Goal: Find specific page/section

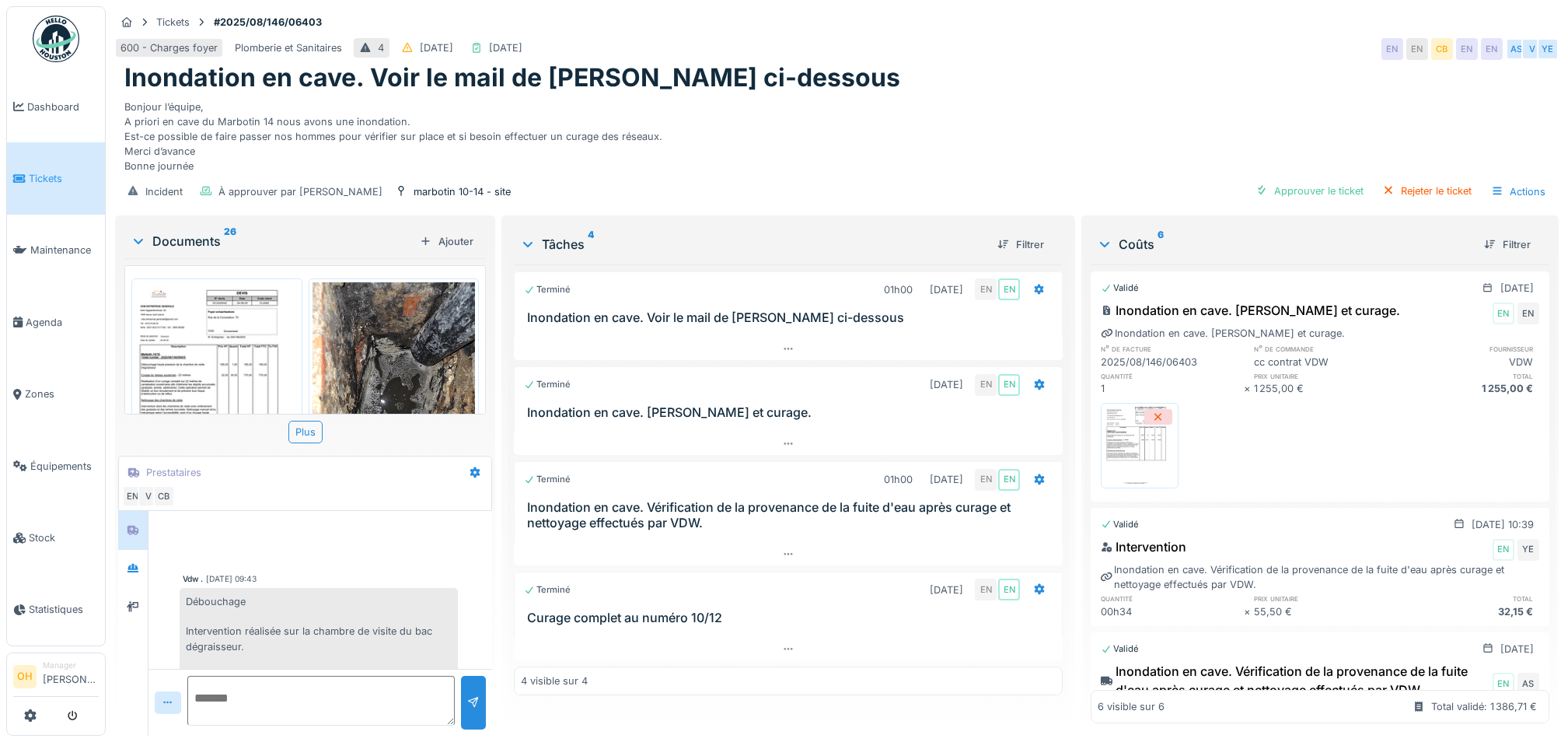
scroll to position [570, 0]
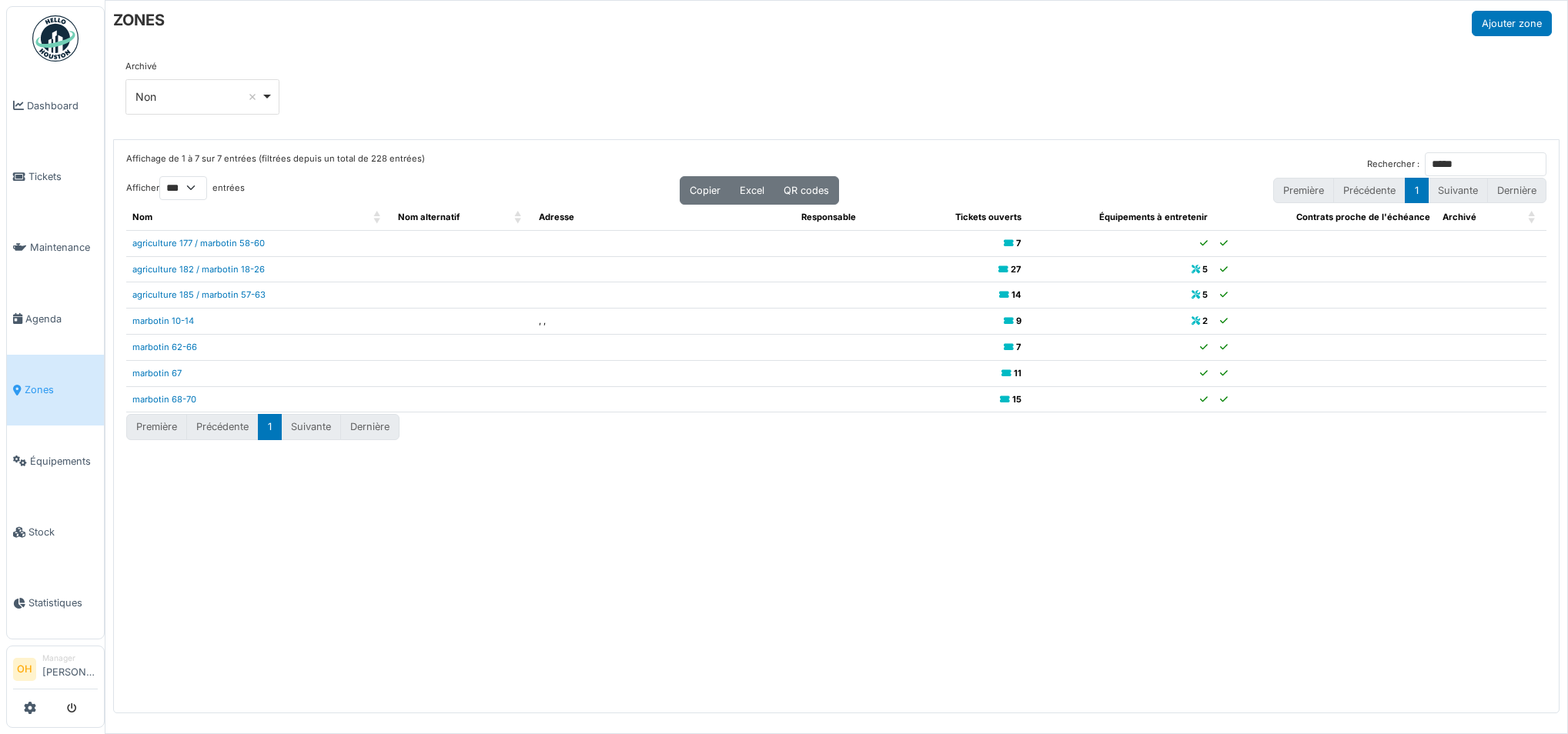
select select "***"
